Goal: Task Accomplishment & Management: Manage account settings

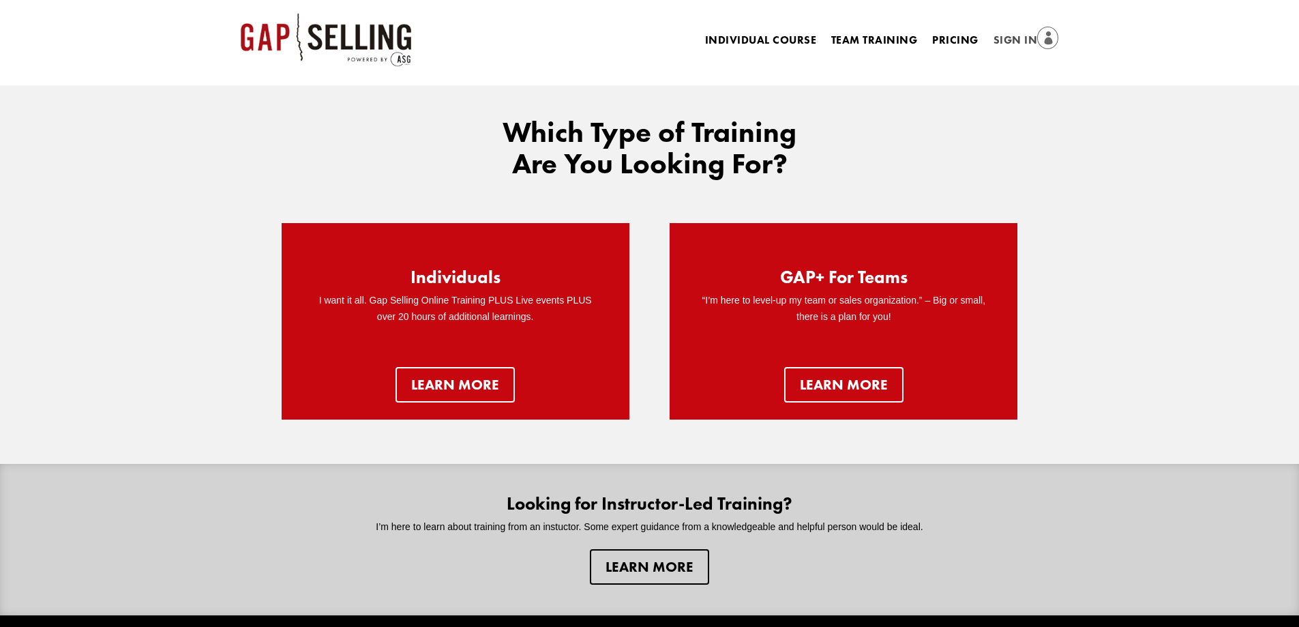
click at [999, 40] on link "Sign In" at bounding box center [1026, 40] width 65 height 19
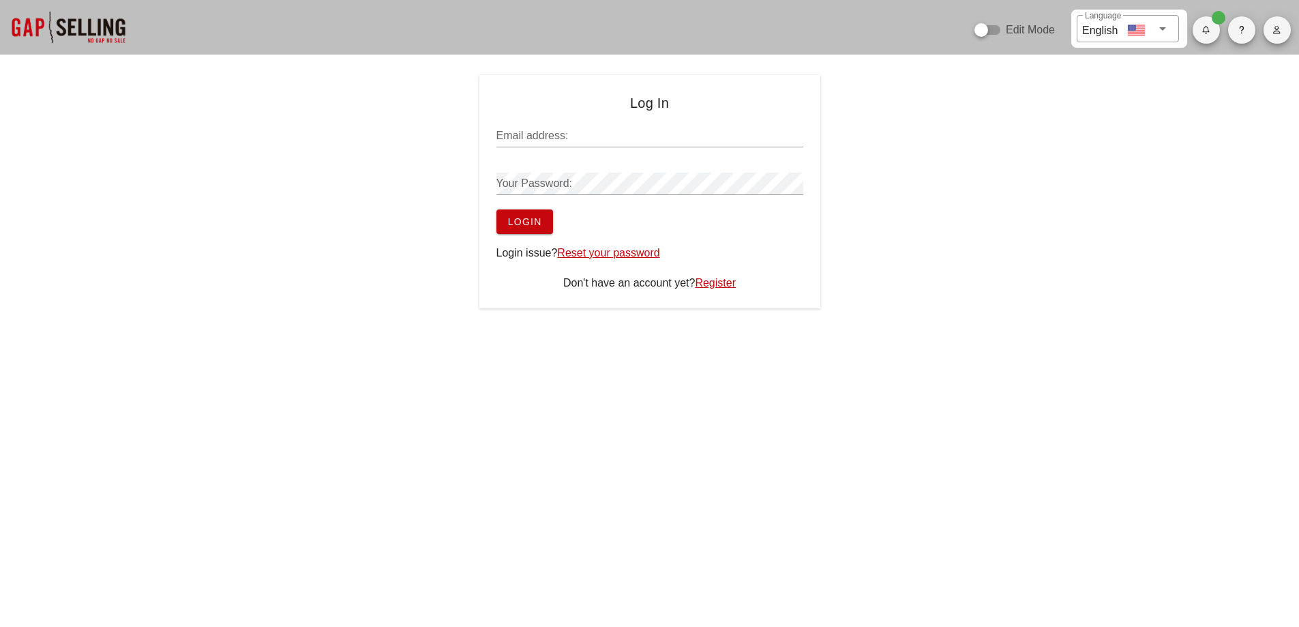
type input "sean@salesgrowth.com"
click at [518, 223] on span "Login" at bounding box center [524, 221] width 35 height 11
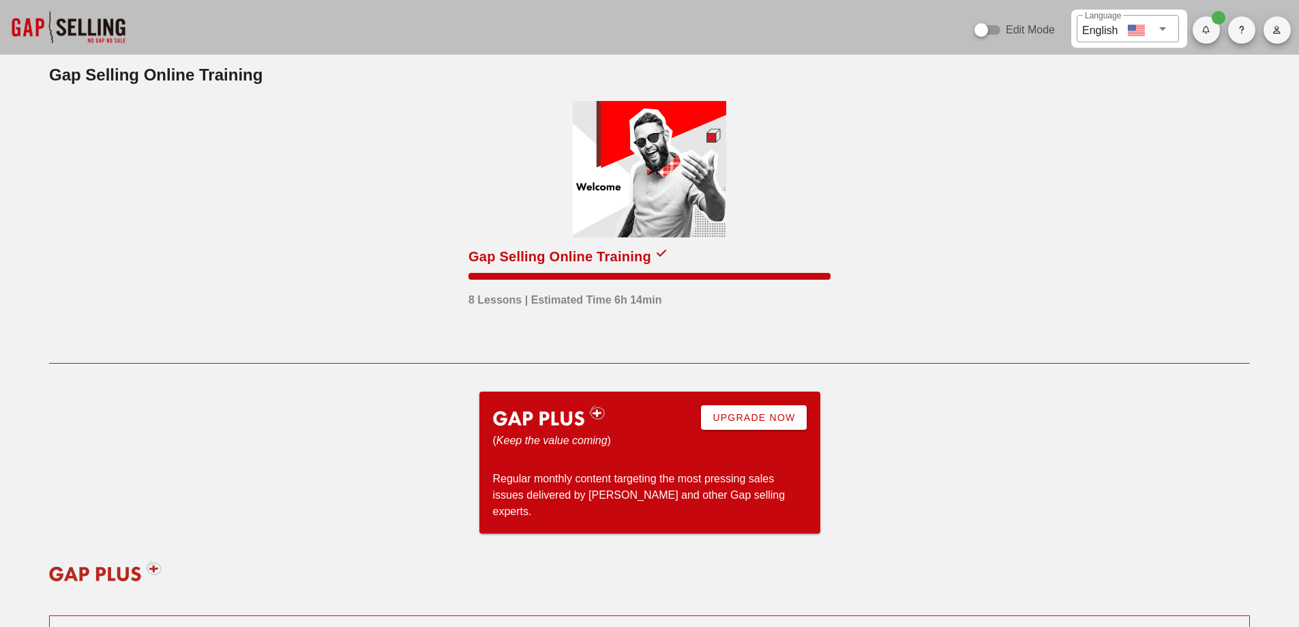
click at [1286, 27] on span "button" at bounding box center [1277, 30] width 27 height 8
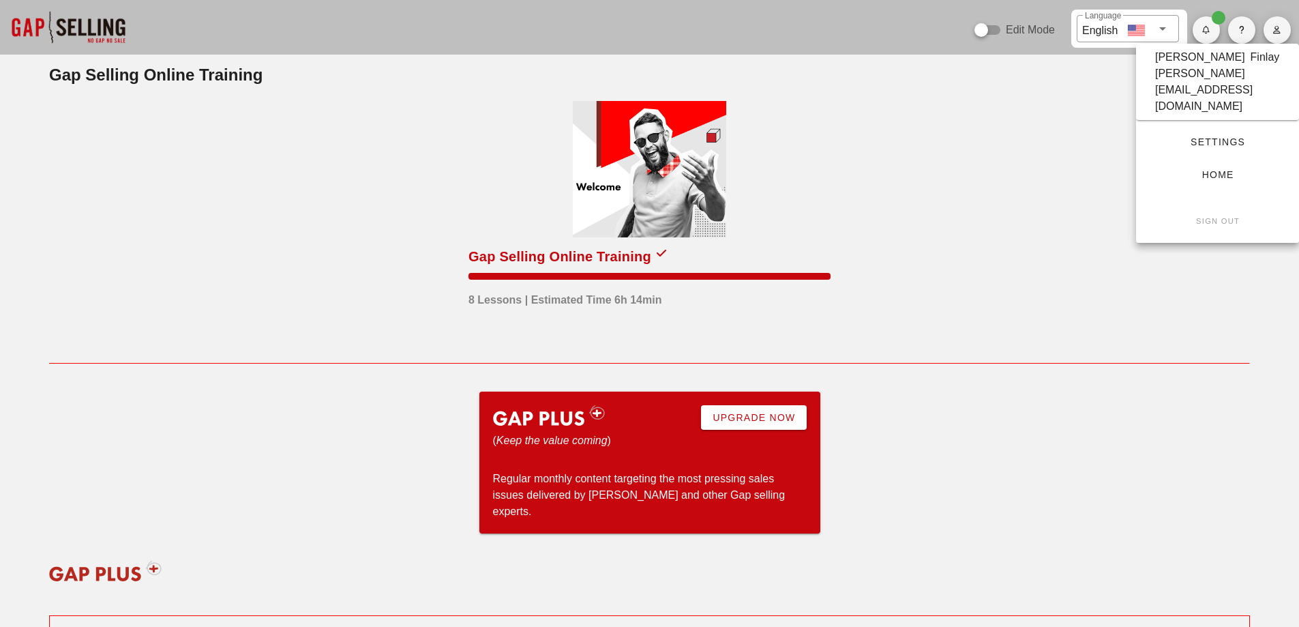
click at [1222, 136] on span "Settings" at bounding box center [1217, 141] width 119 height 11
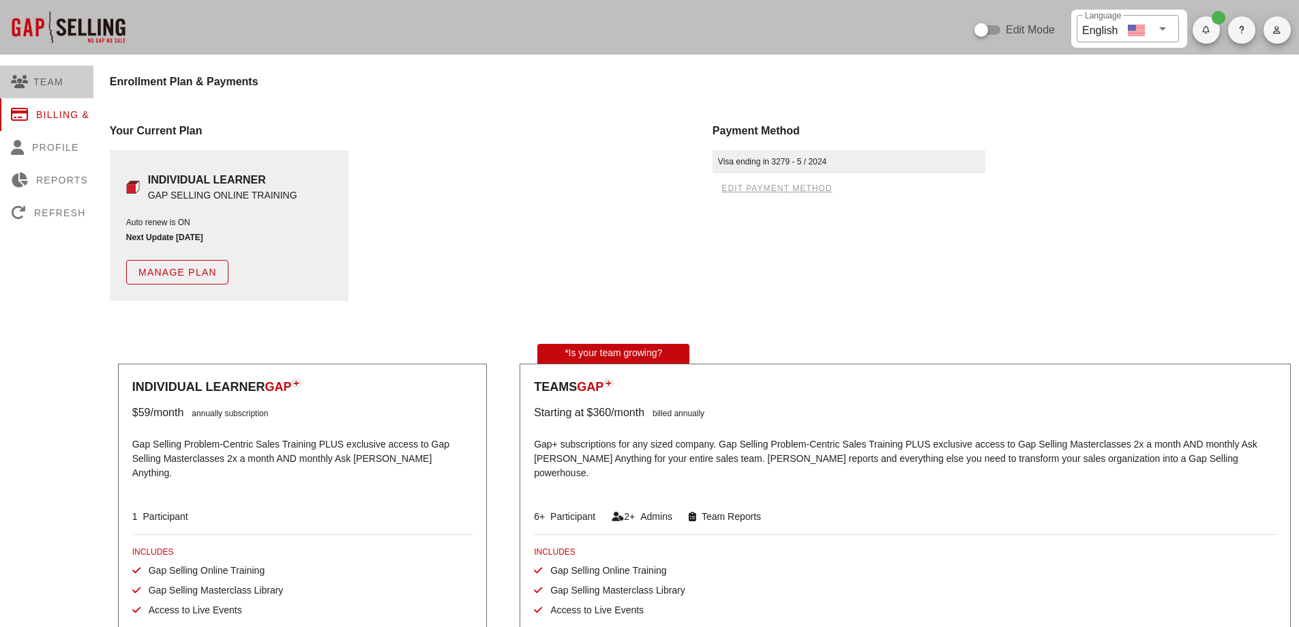
click at [57, 87] on div "Team" at bounding box center [66, 81] width 132 height 33
